Goal: Information Seeking & Learning: Learn about a topic

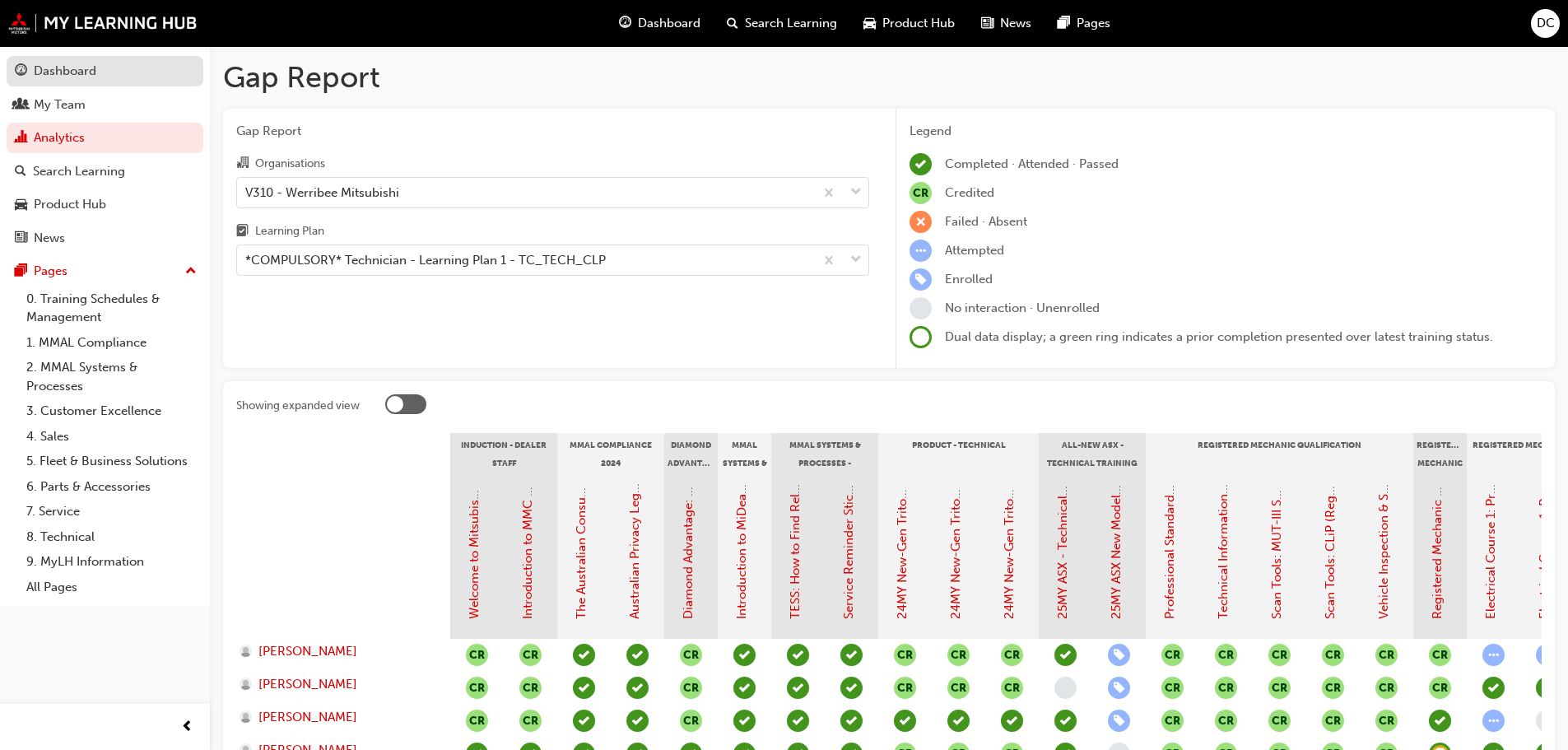
click at [73, 67] on div "Dashboard" at bounding box center [65, 71] width 62 height 19
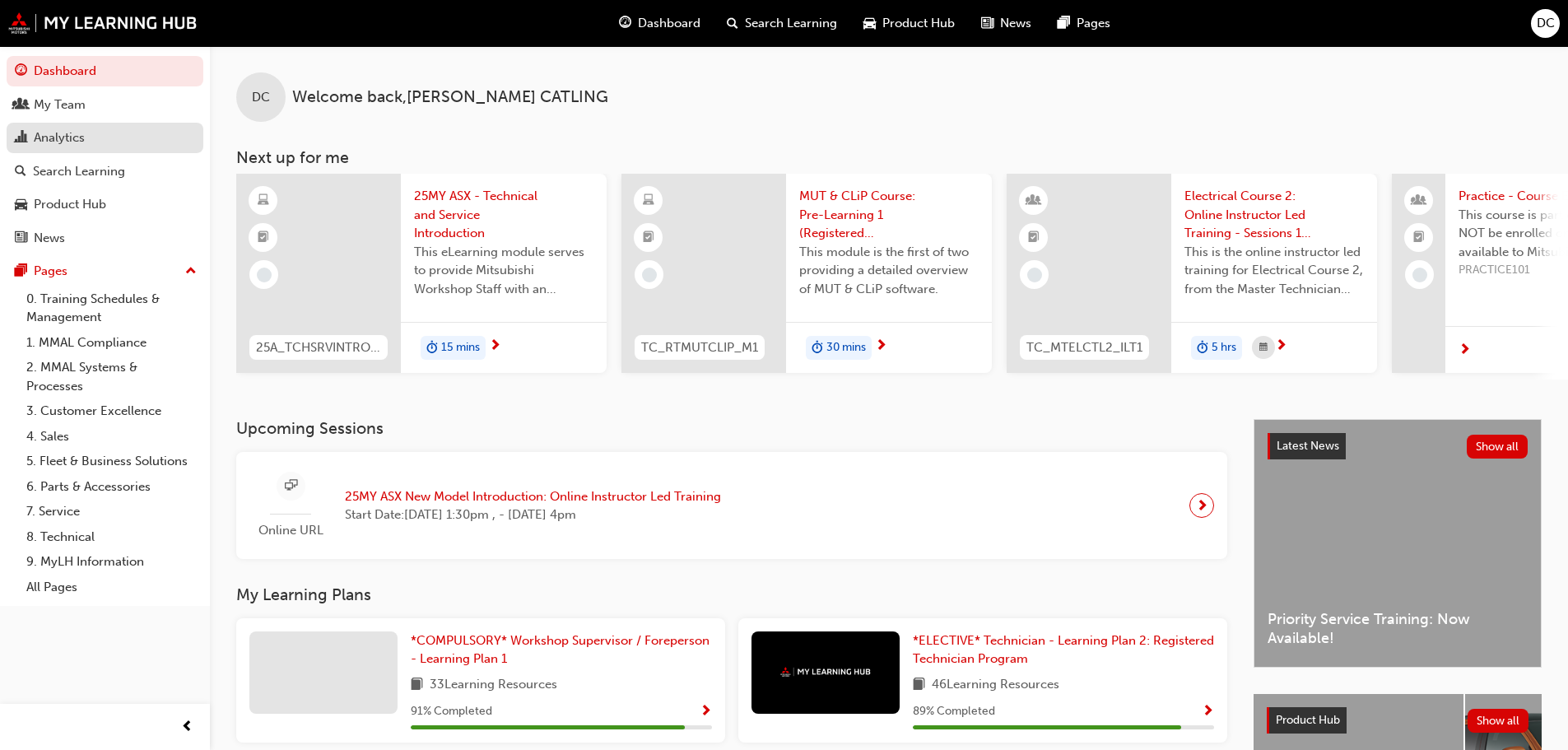
click at [95, 136] on div "Analytics" at bounding box center [105, 138] width 180 height 21
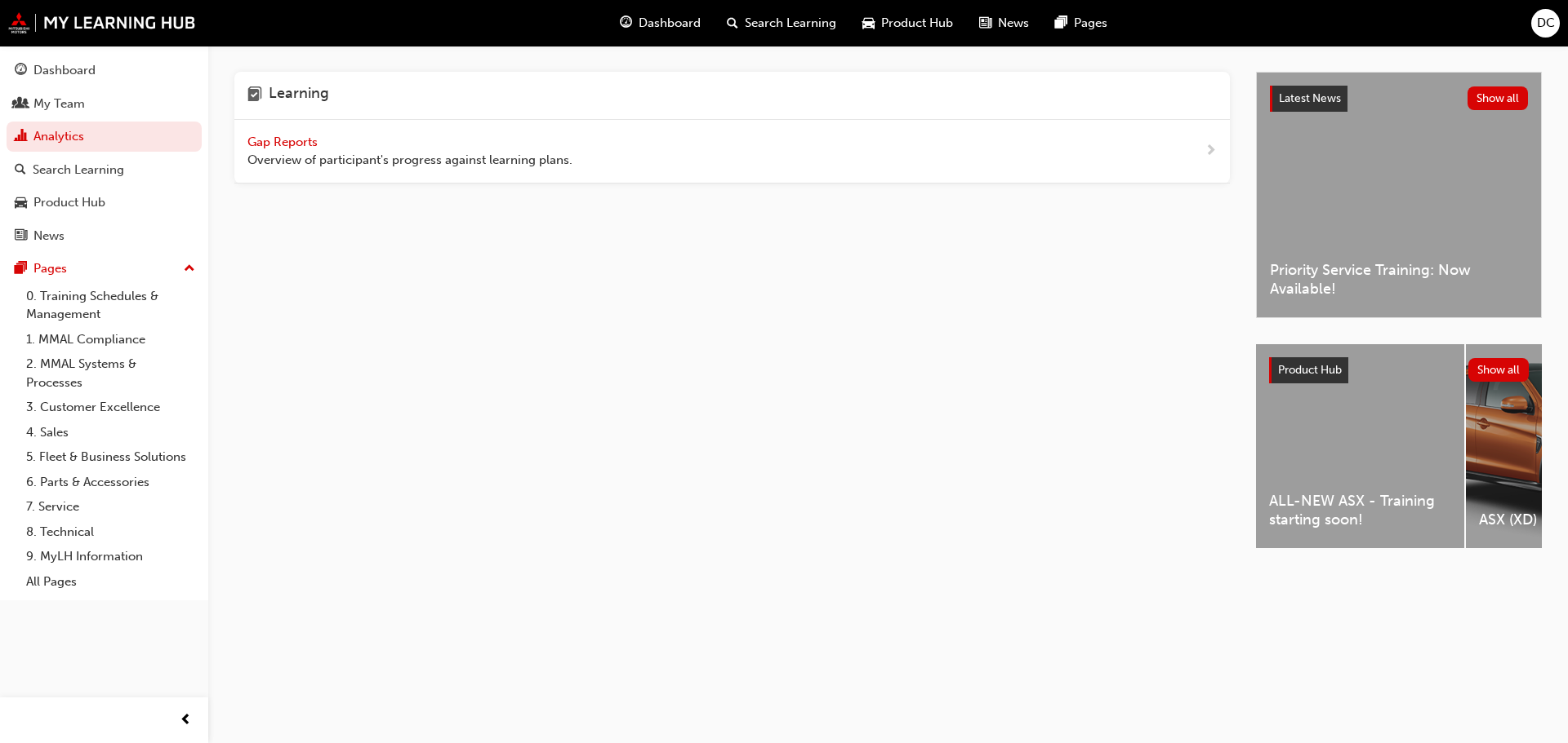
click at [284, 138] on span "Gap Reports" at bounding box center [284, 142] width 74 height 15
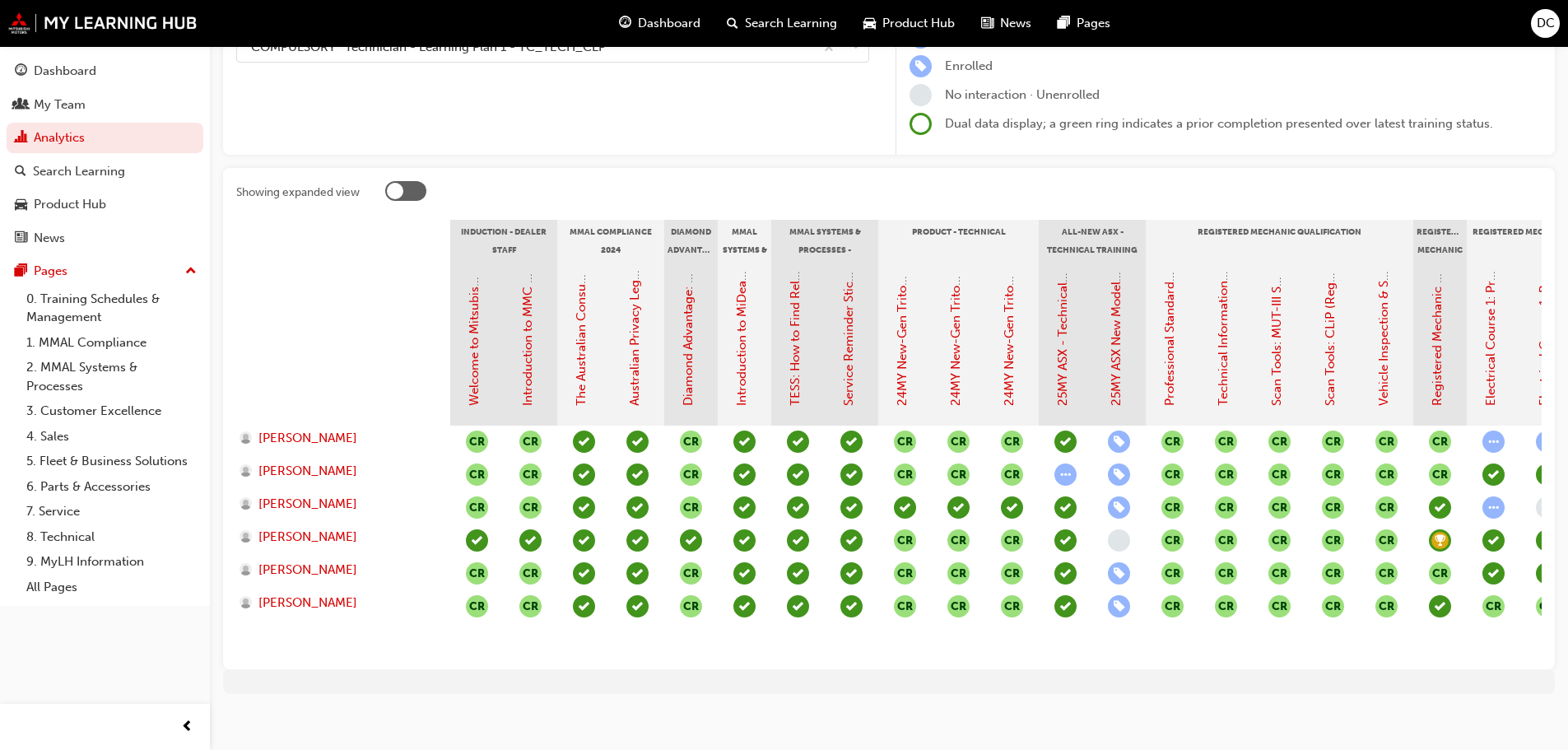
scroll to position [237, 0]
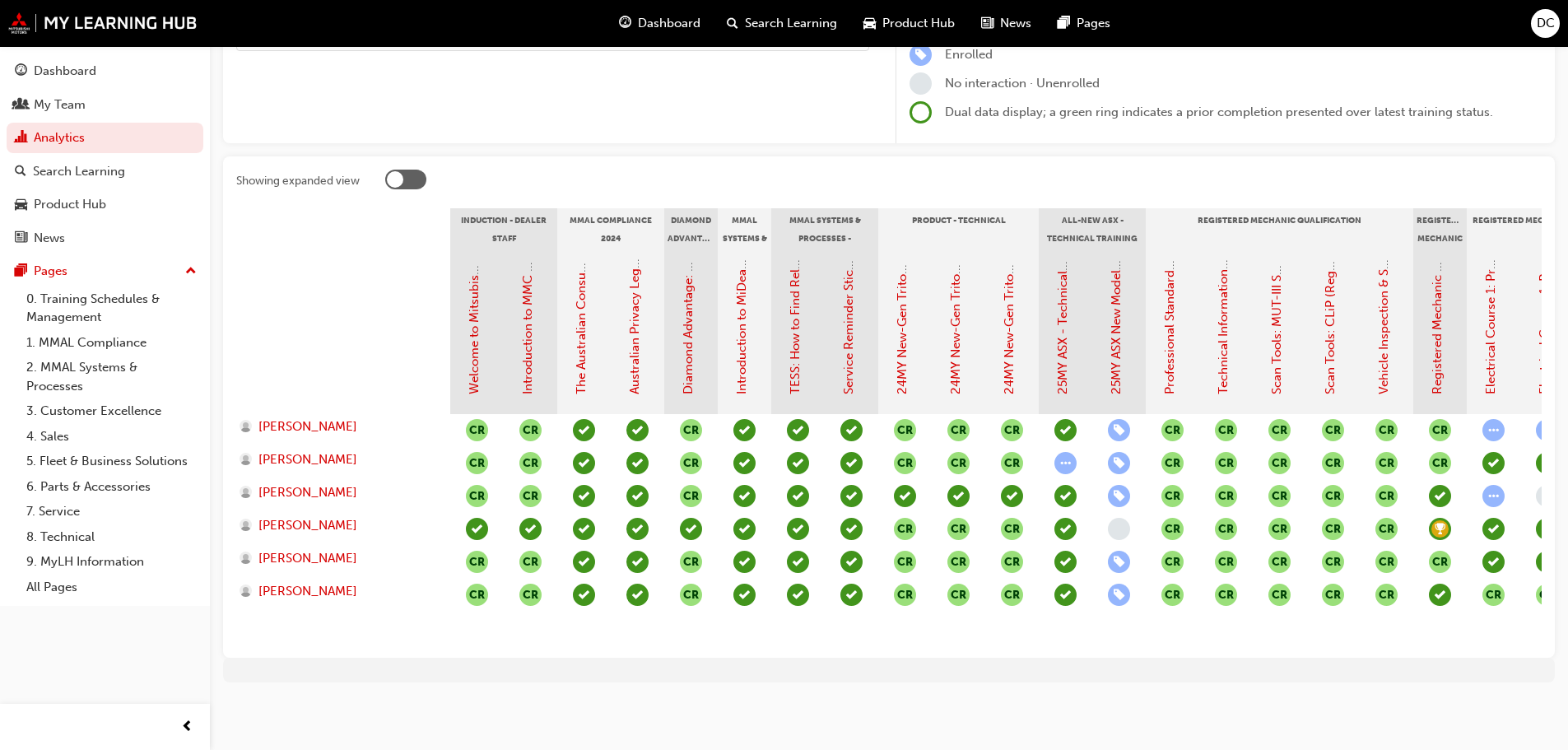
click at [763, 682] on div at bounding box center [889, 671] width 1332 height 25
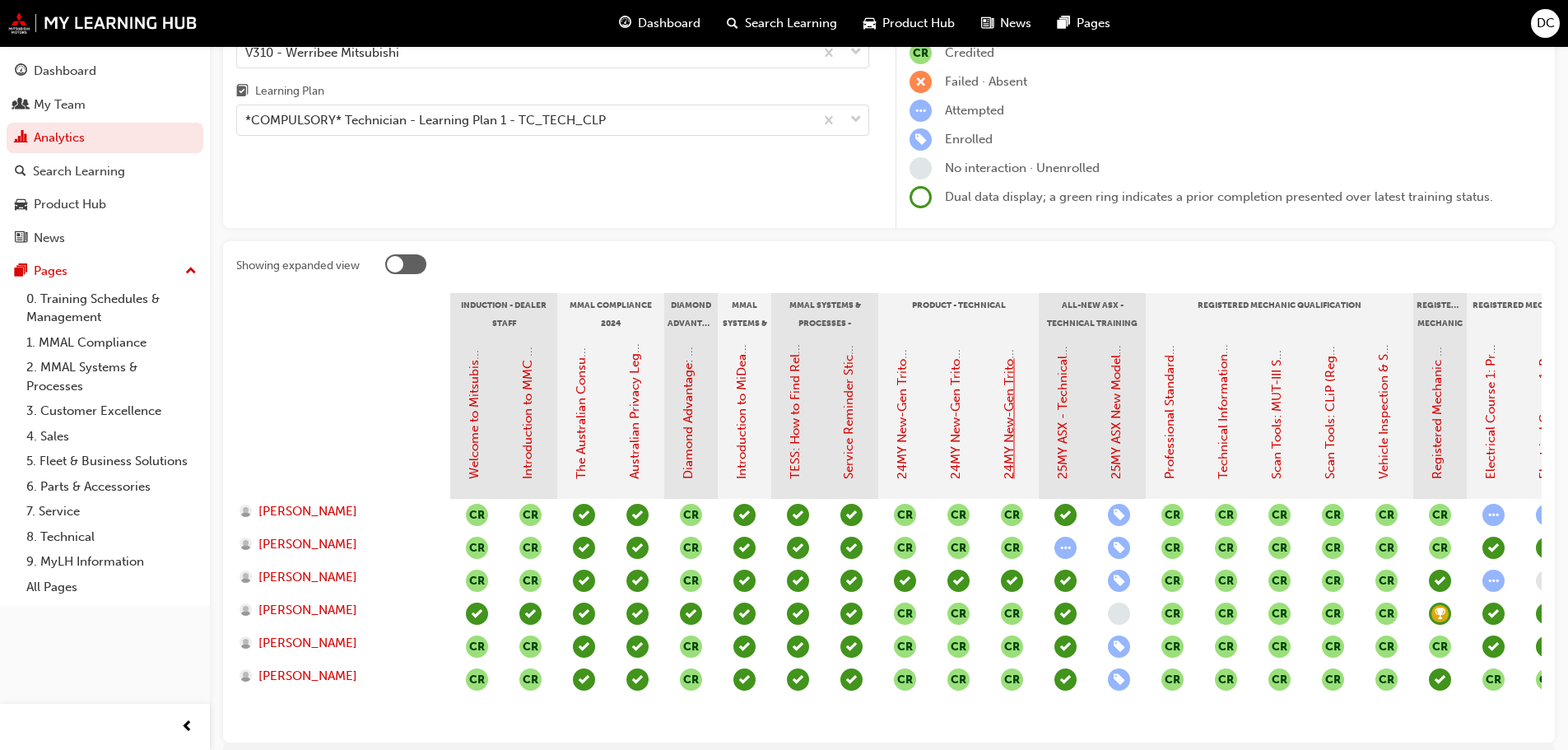
scroll to position [165, 0]
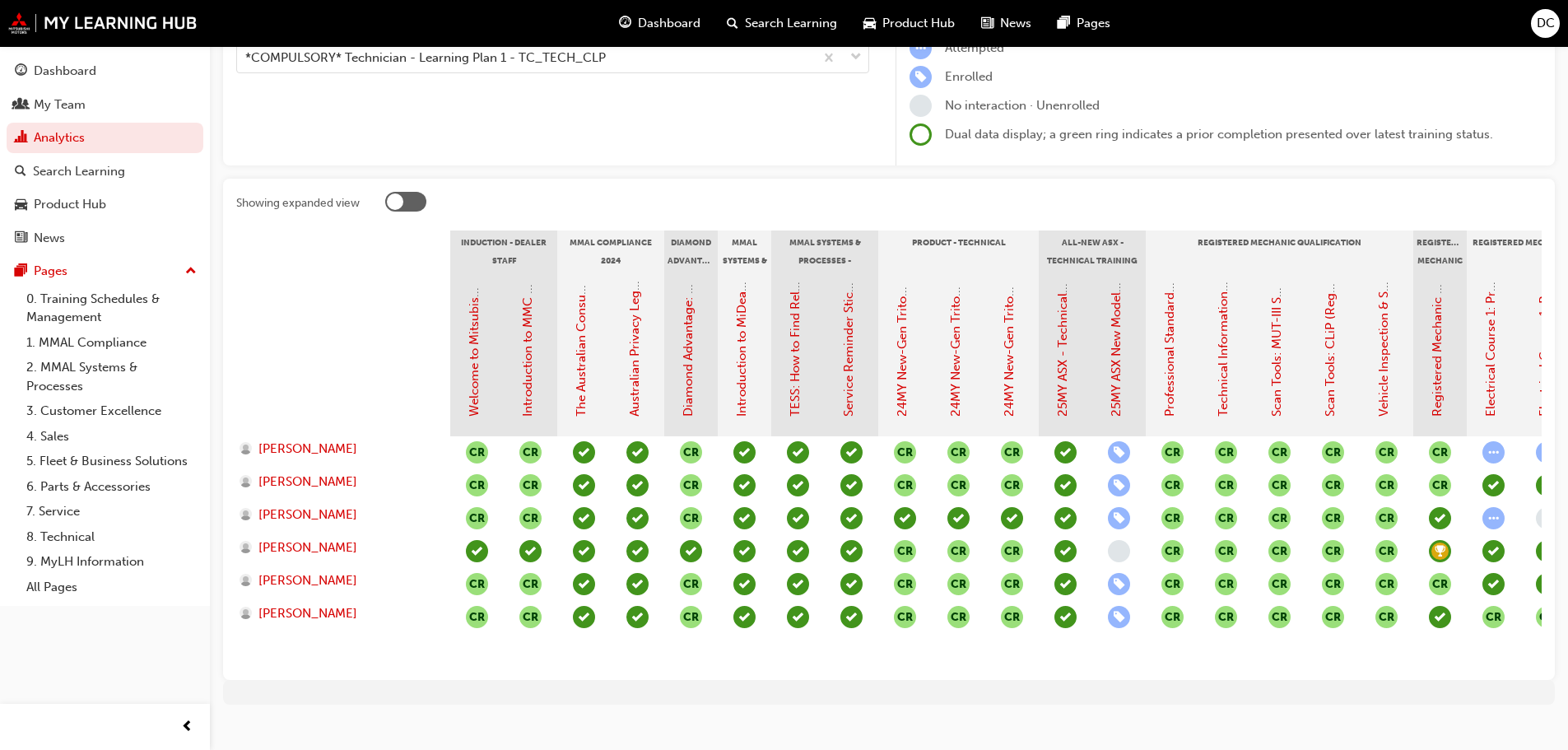
scroll to position [237, 0]
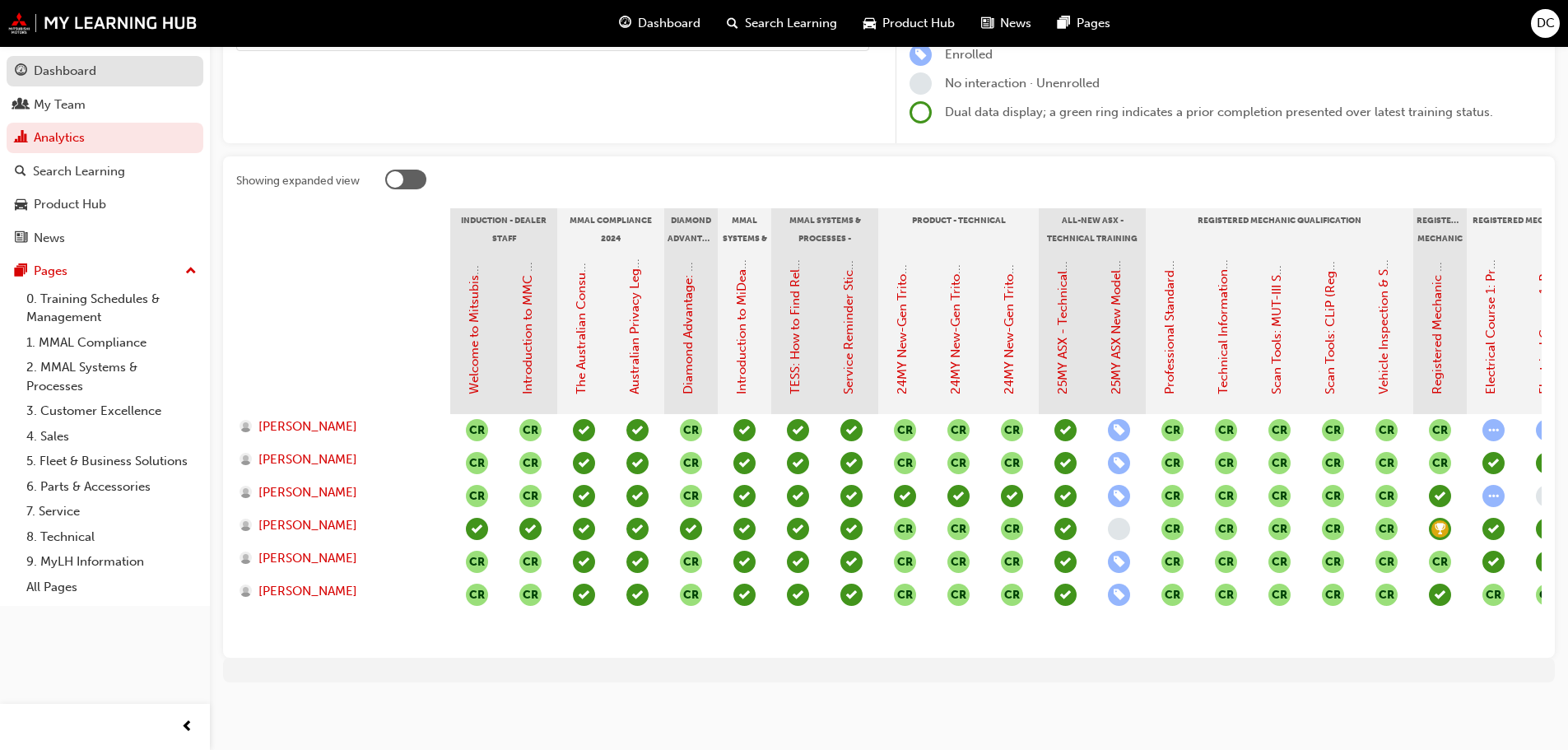
click at [70, 72] on div "Dashboard" at bounding box center [65, 71] width 62 height 19
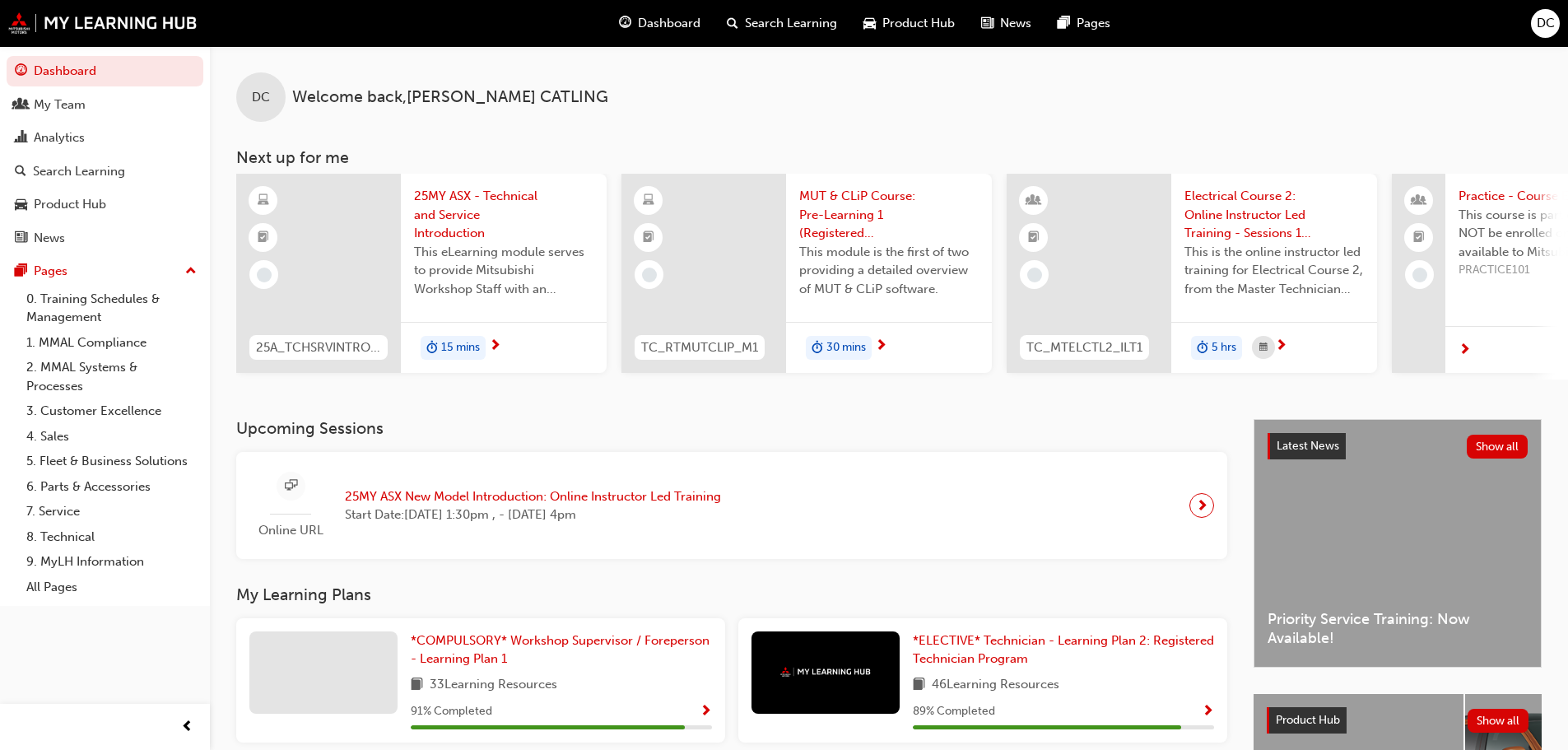
click at [459, 220] on span "25MY ASX - Technical and Service Introduction" at bounding box center [503, 214] width 179 height 56
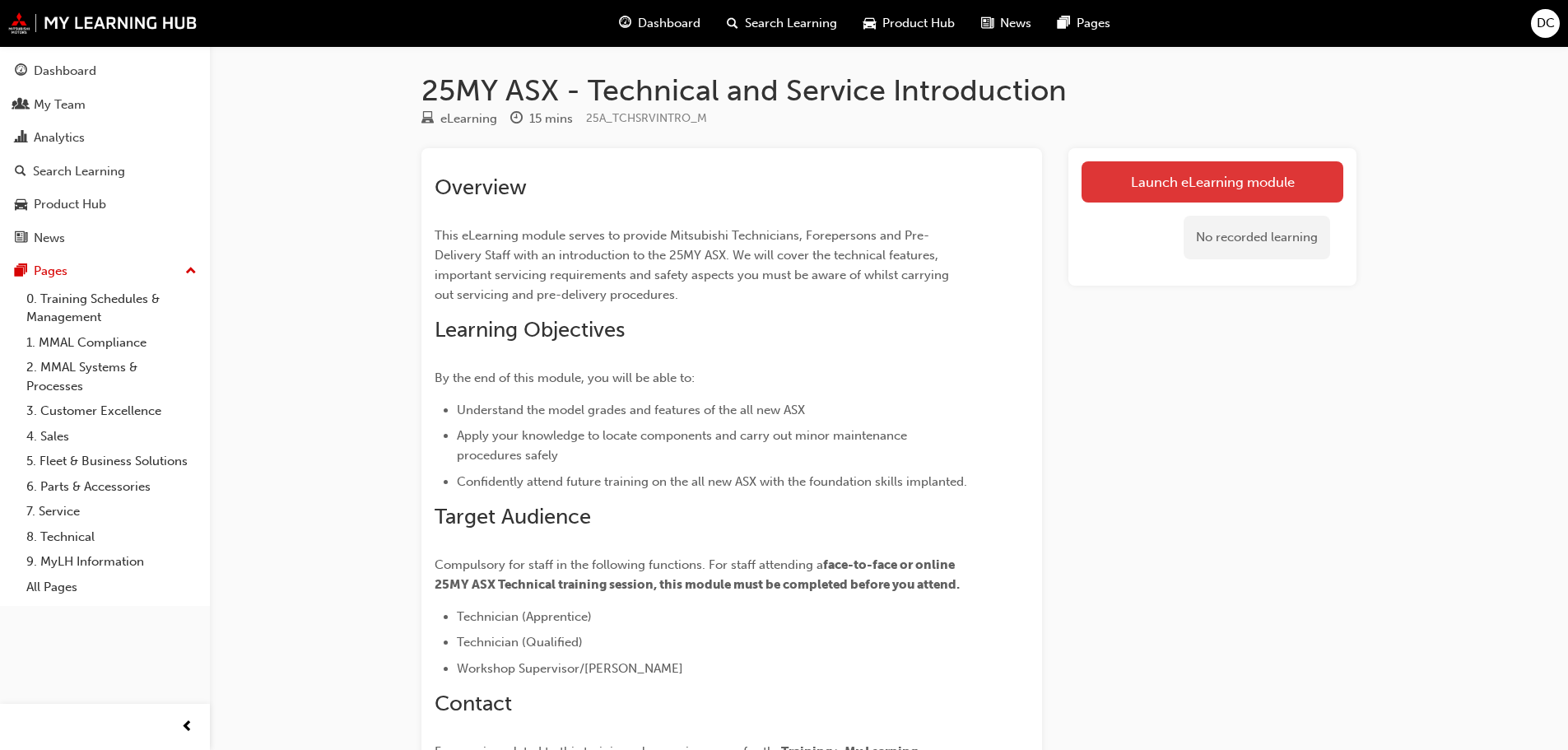
click at [1157, 172] on link "Launch eLearning module" at bounding box center [1213, 182] width 262 height 42
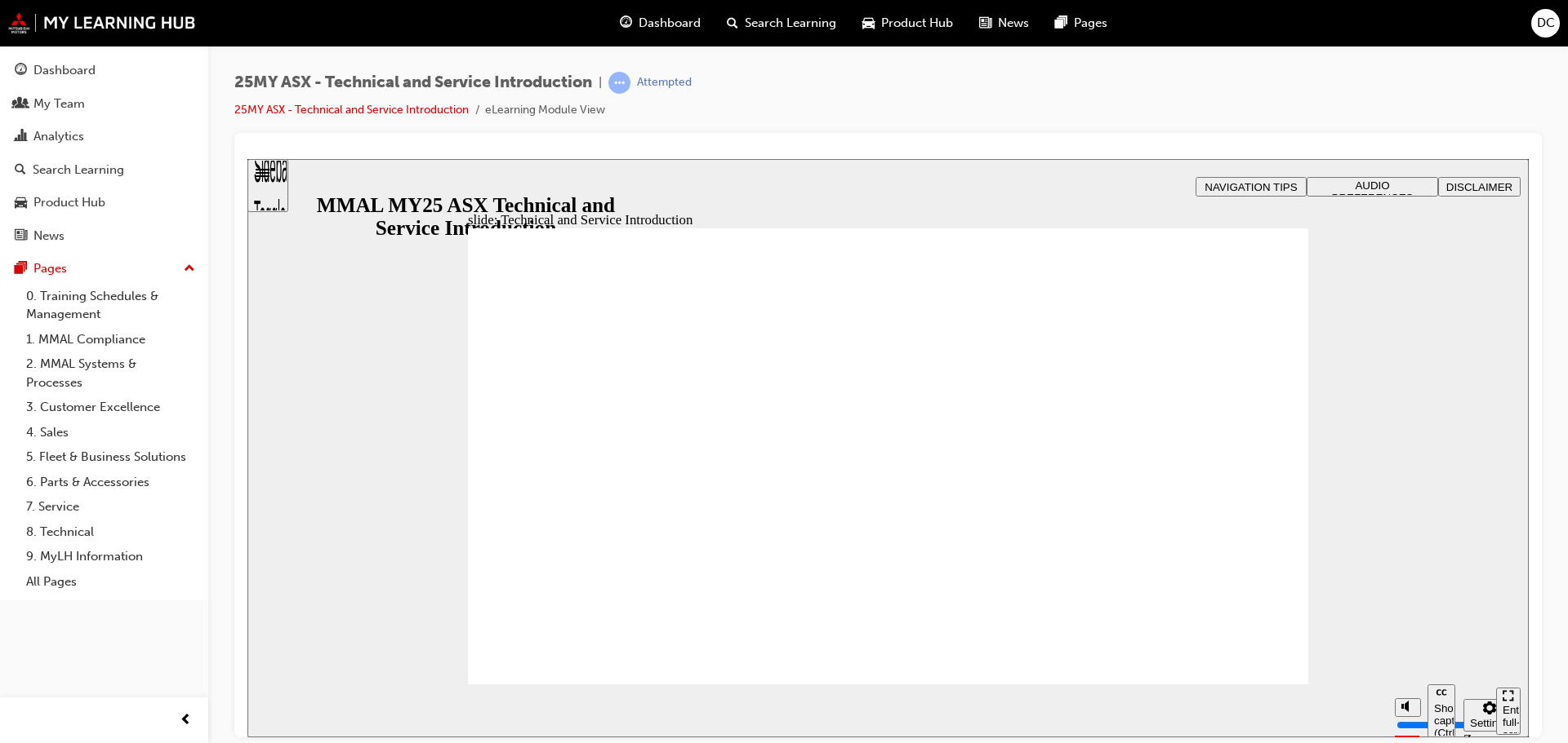
click at [1350, 183] on span "AUDIO PREFERENCES" at bounding box center [1372, 191] width 81 height 24
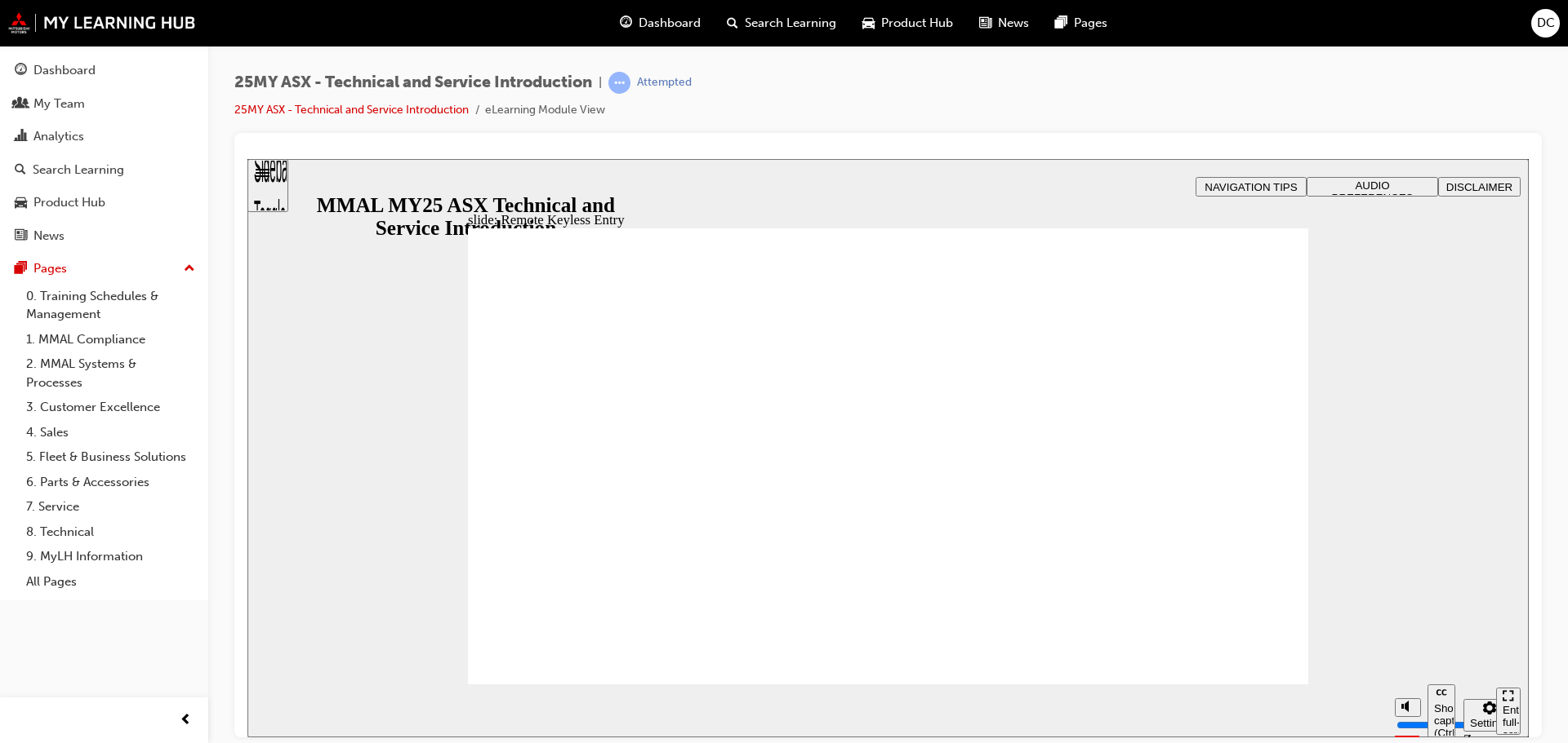
type input "21"
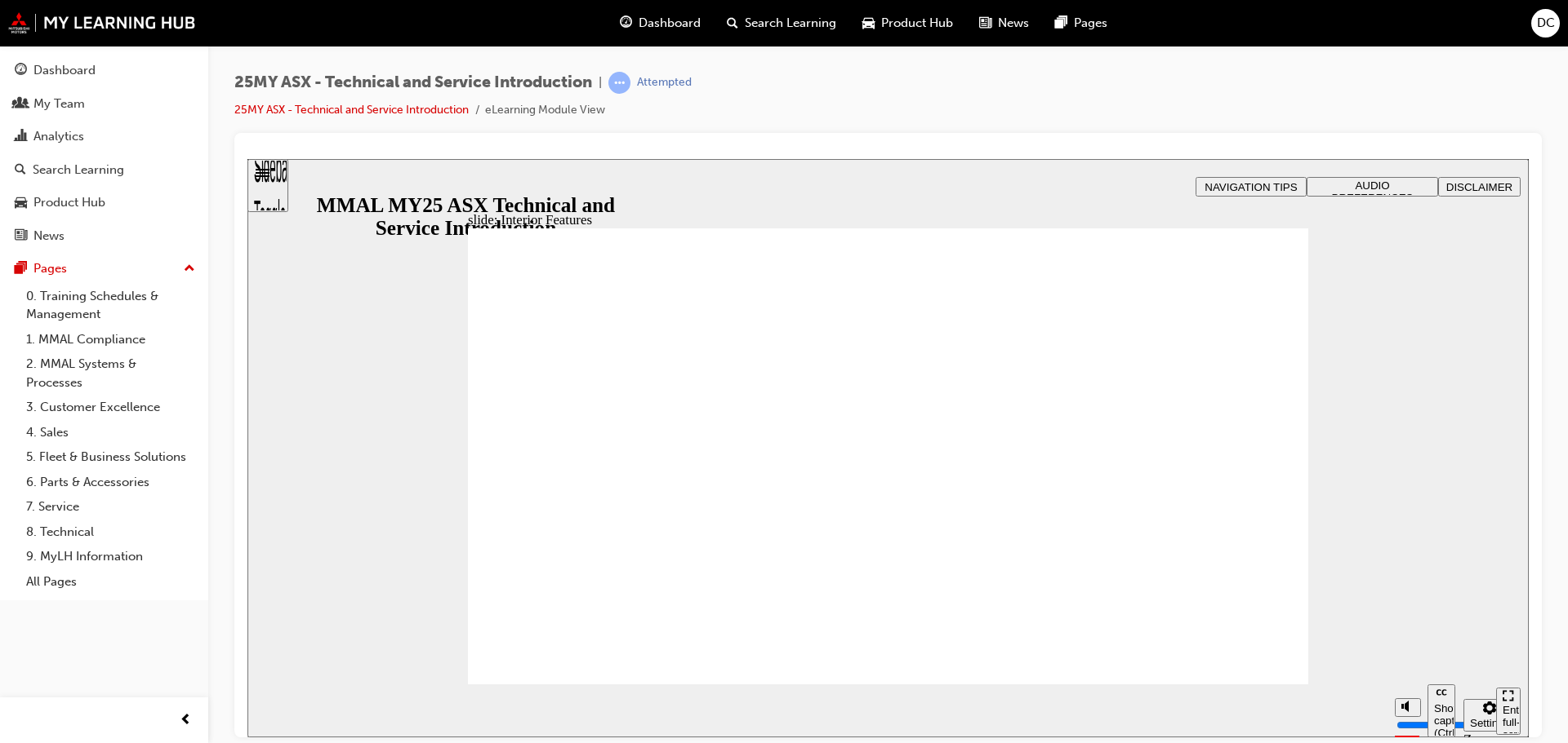
type input "17"
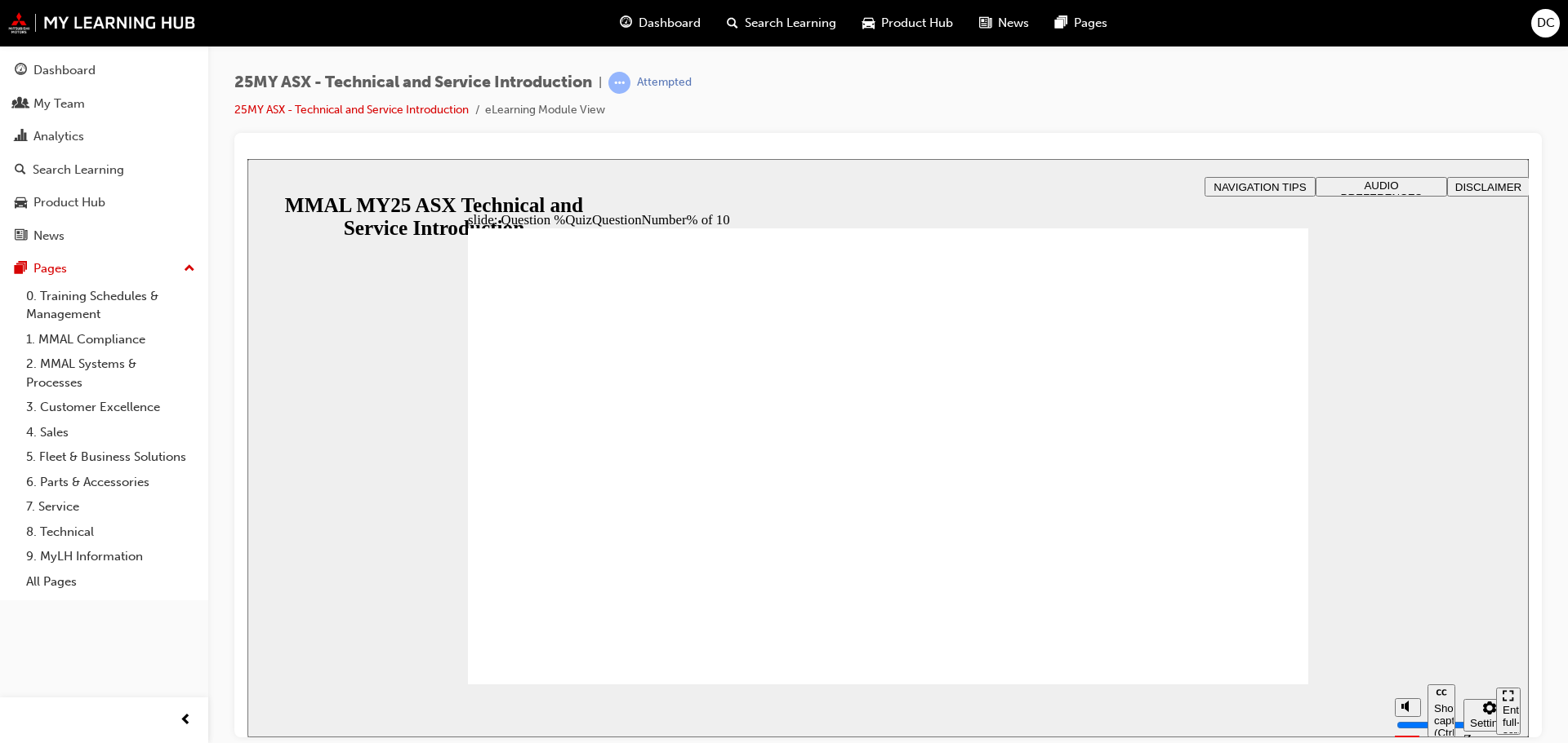
radio input "true"
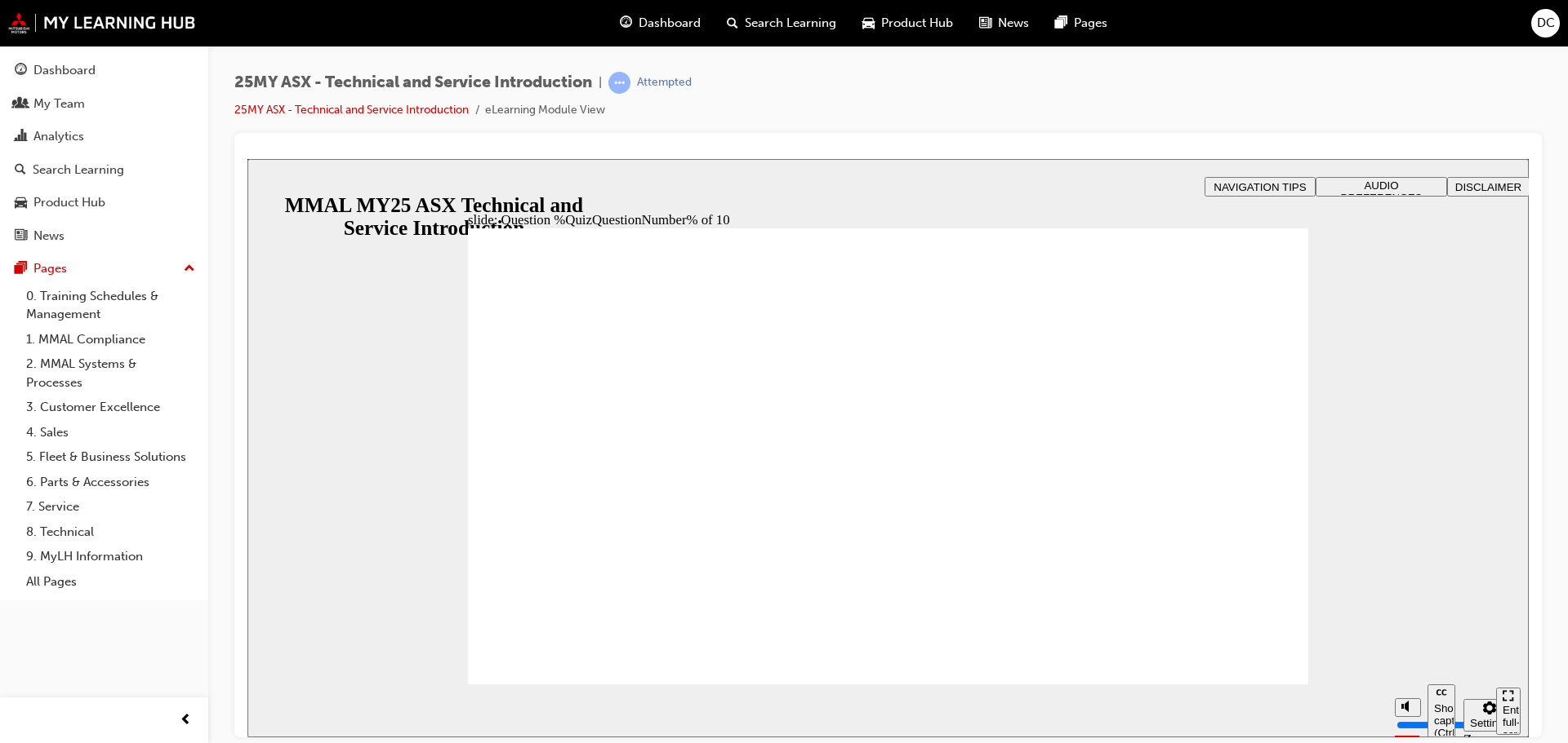
radio input "true"
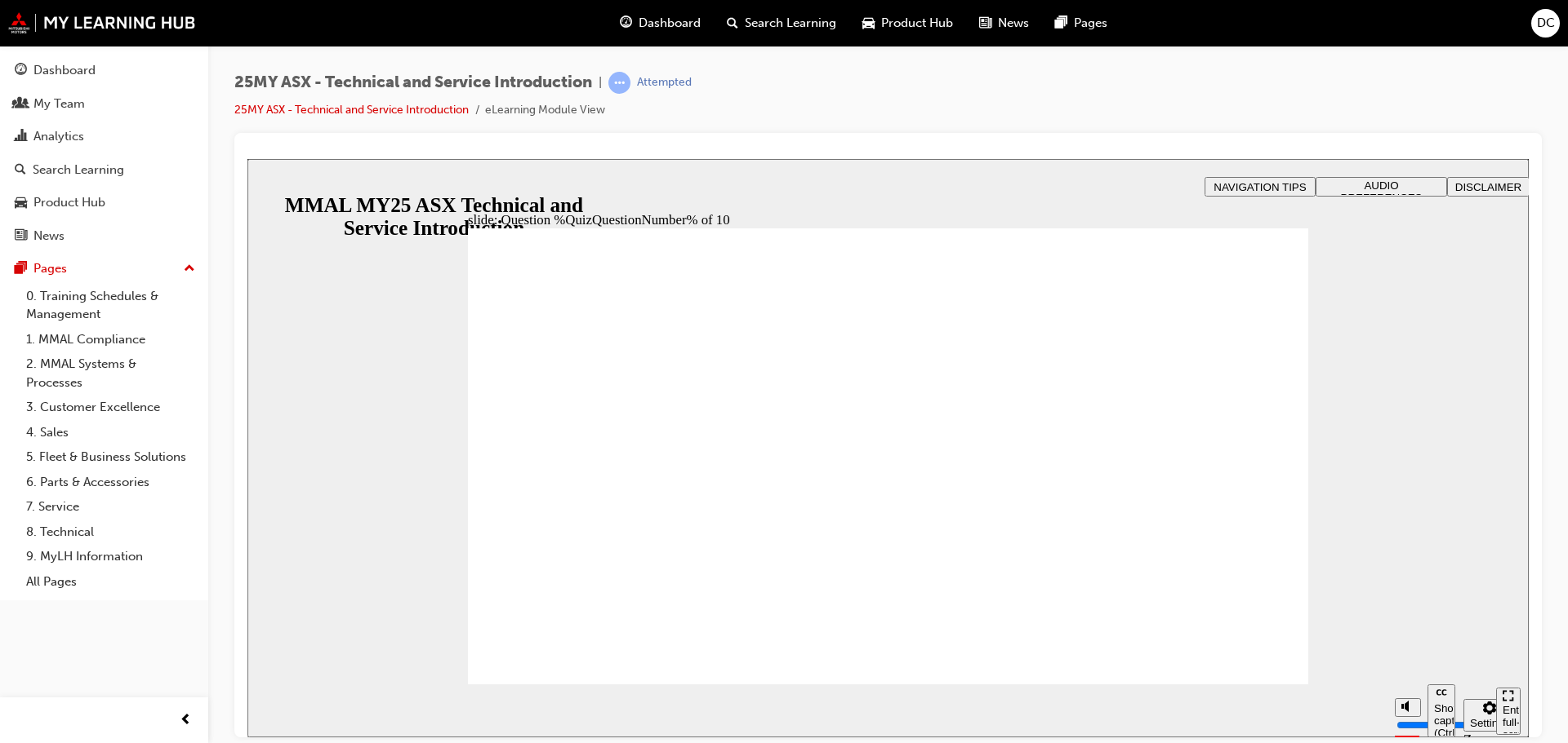
radio input "true"
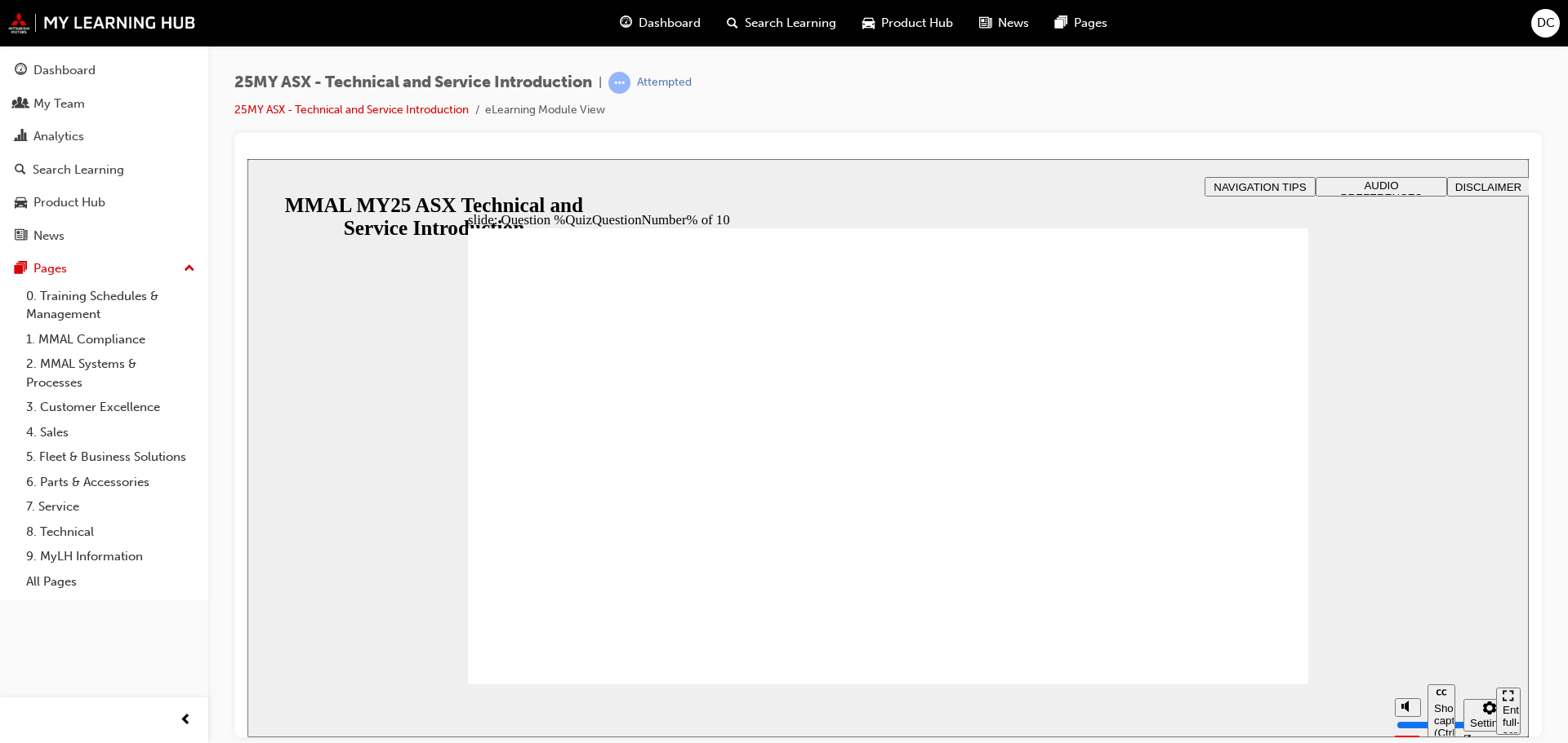
radio input "true"
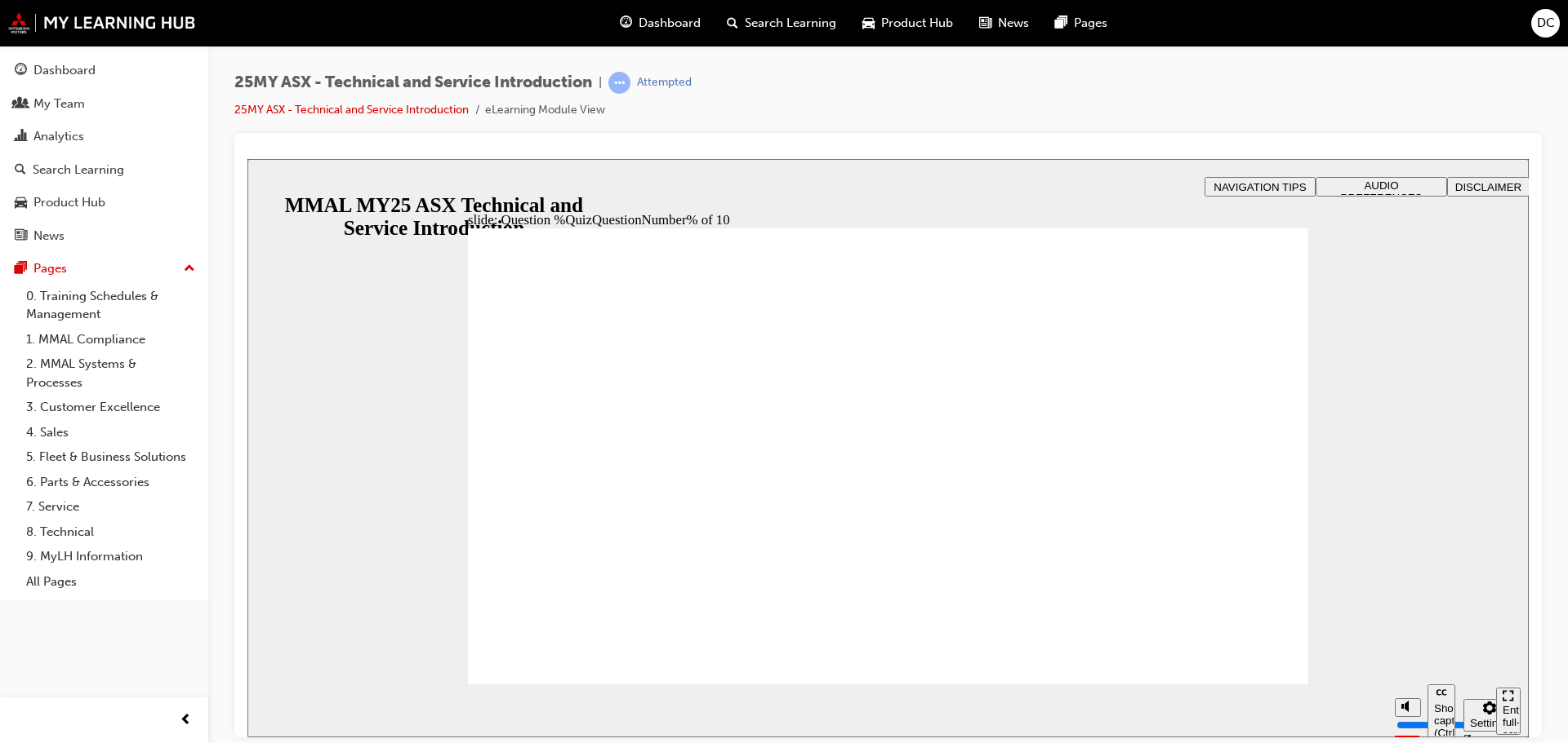
radio input "true"
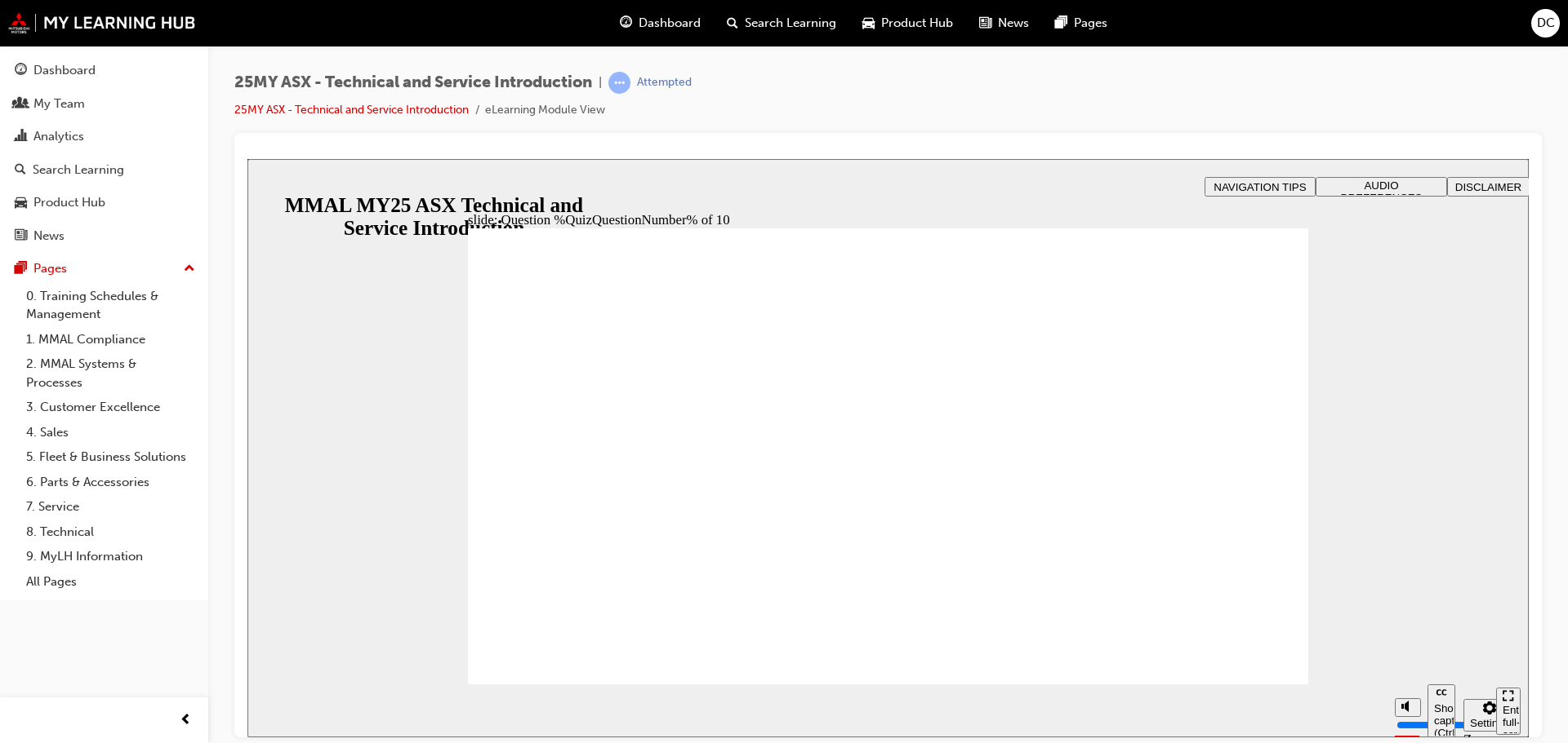
radio input "true"
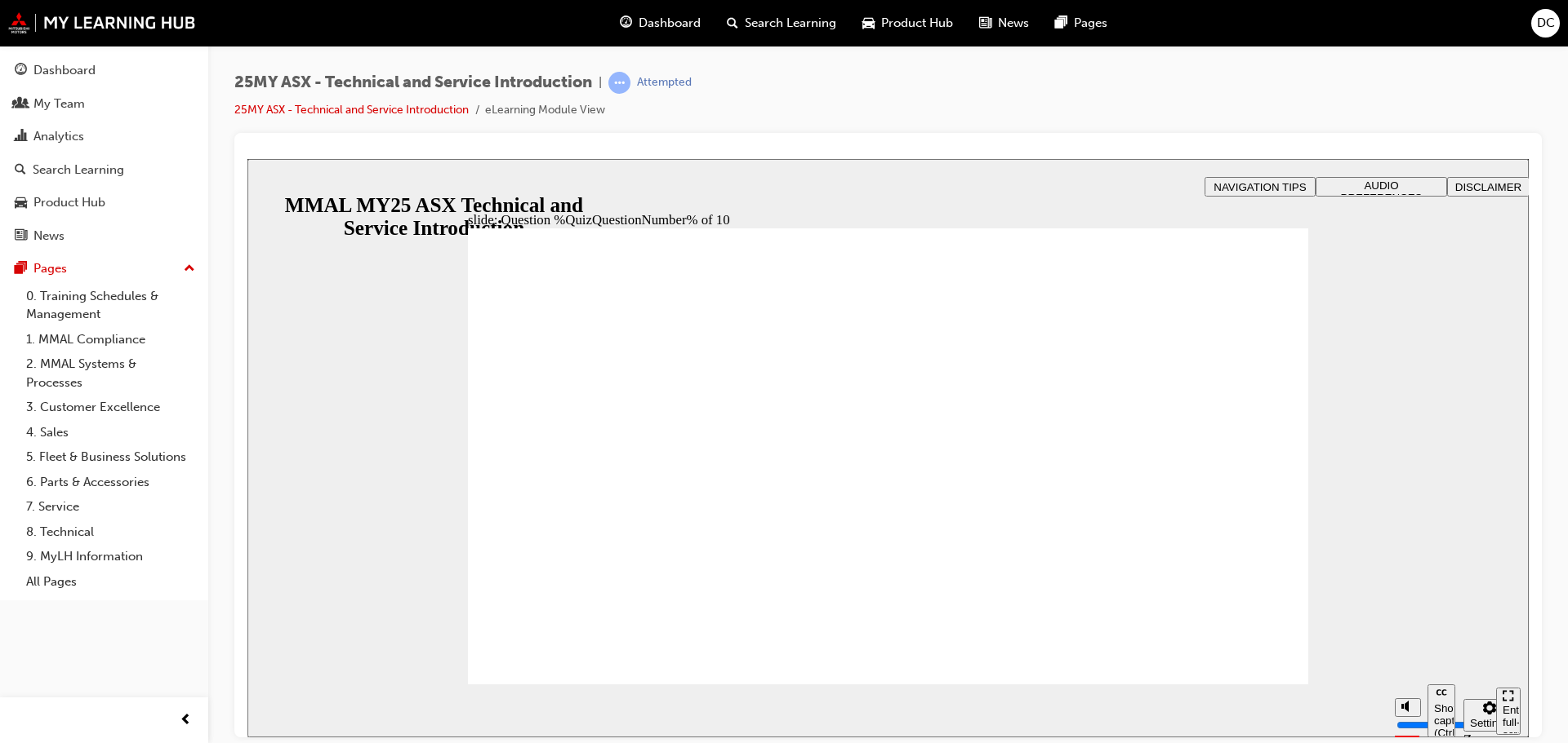
radio input "true"
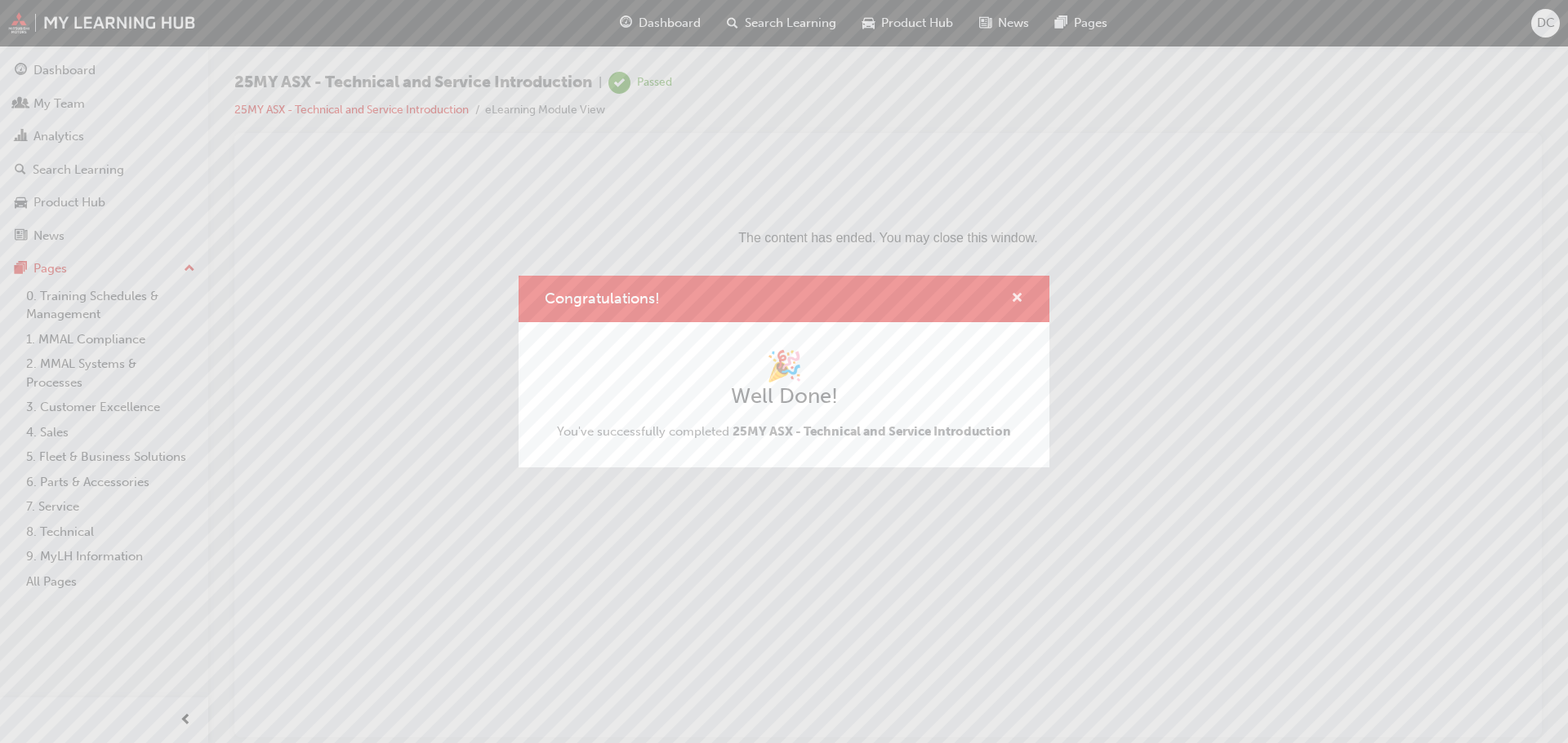
click at [1014, 299] on span "cross-icon" at bounding box center [1016, 300] width 12 height 15
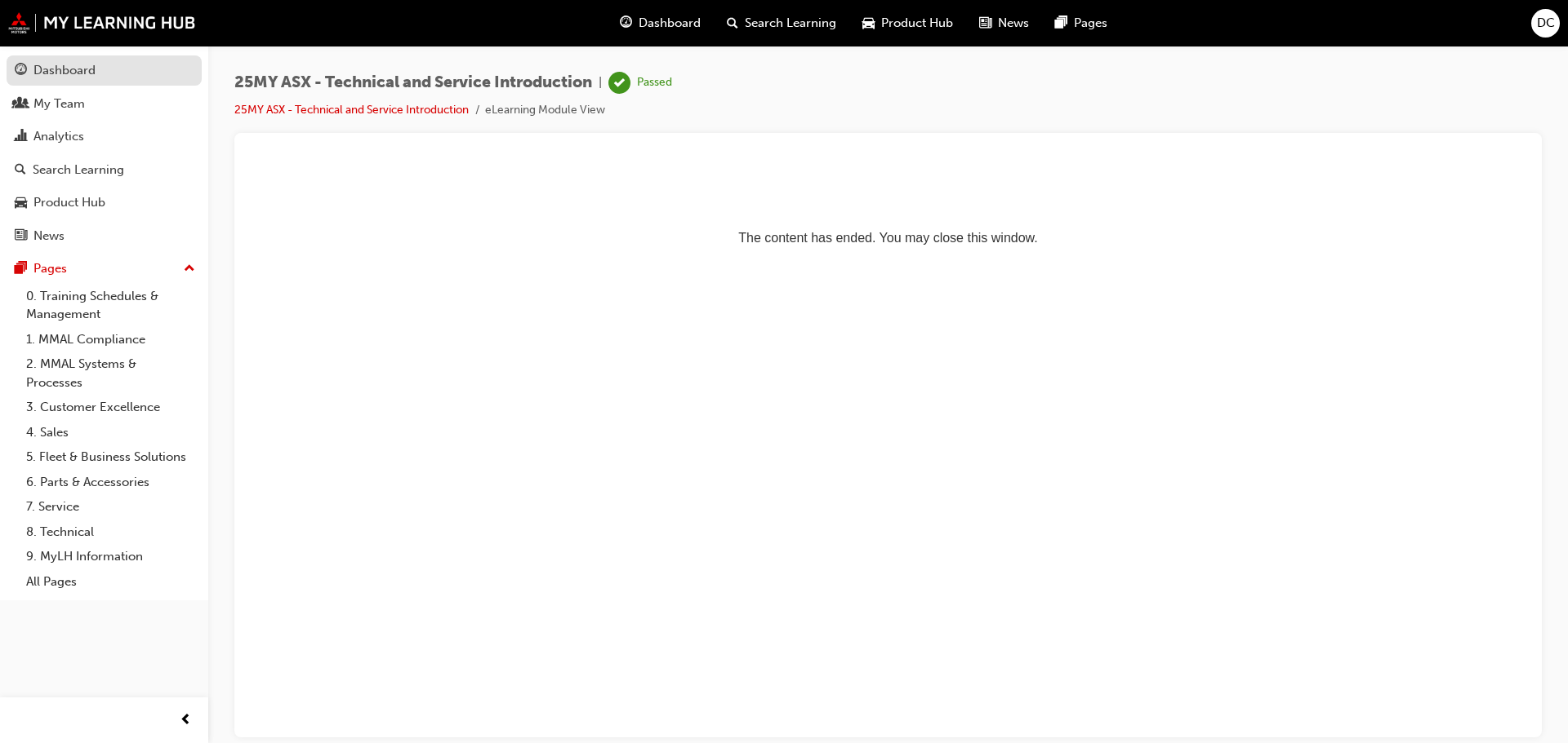
click at [75, 71] on div "Dashboard" at bounding box center [65, 70] width 62 height 19
